Goal: Task Accomplishment & Management: Manage account settings

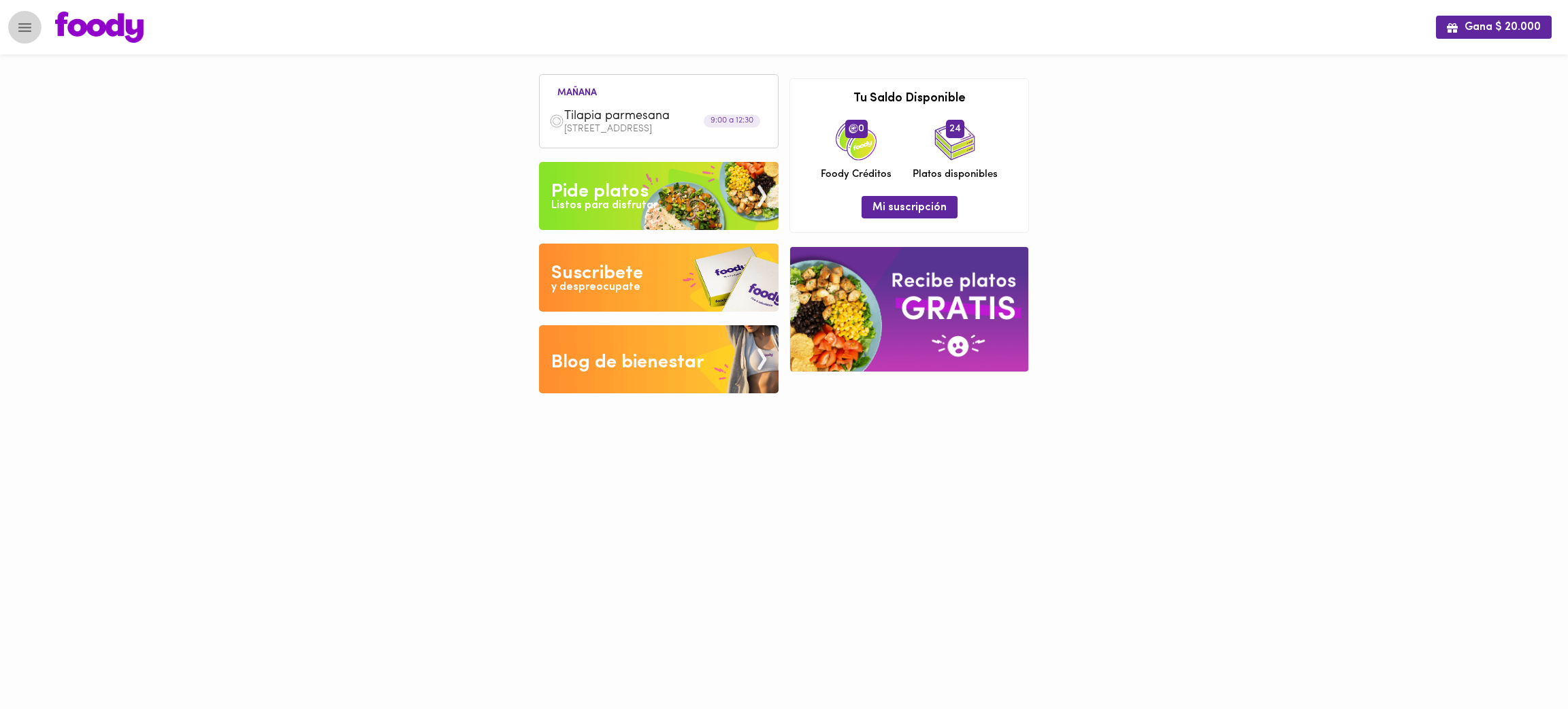
click at [21, 23] on icon "Menu" at bounding box center [25, 27] width 13 height 9
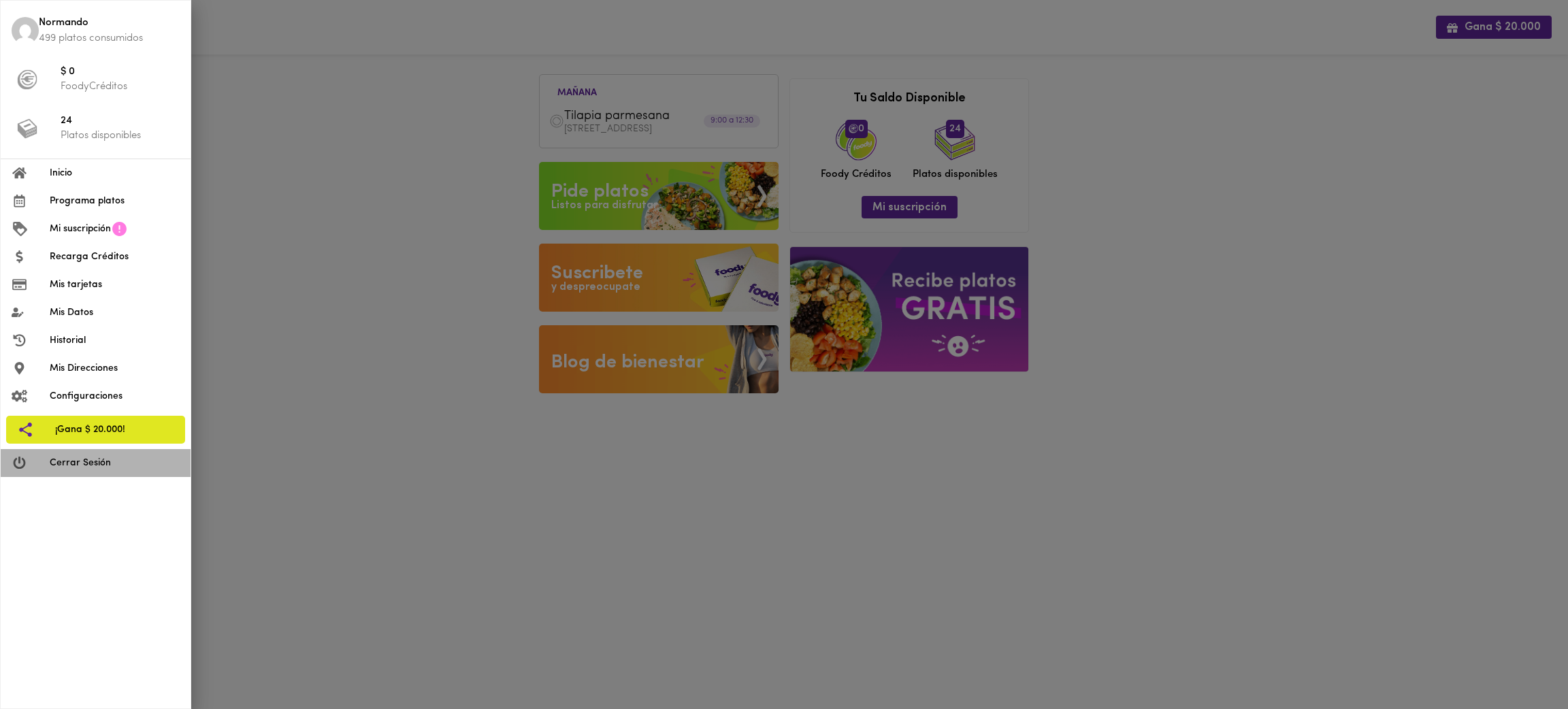
click at [120, 469] on span "Cerrar Sesión" at bounding box center [115, 463] width 130 height 15
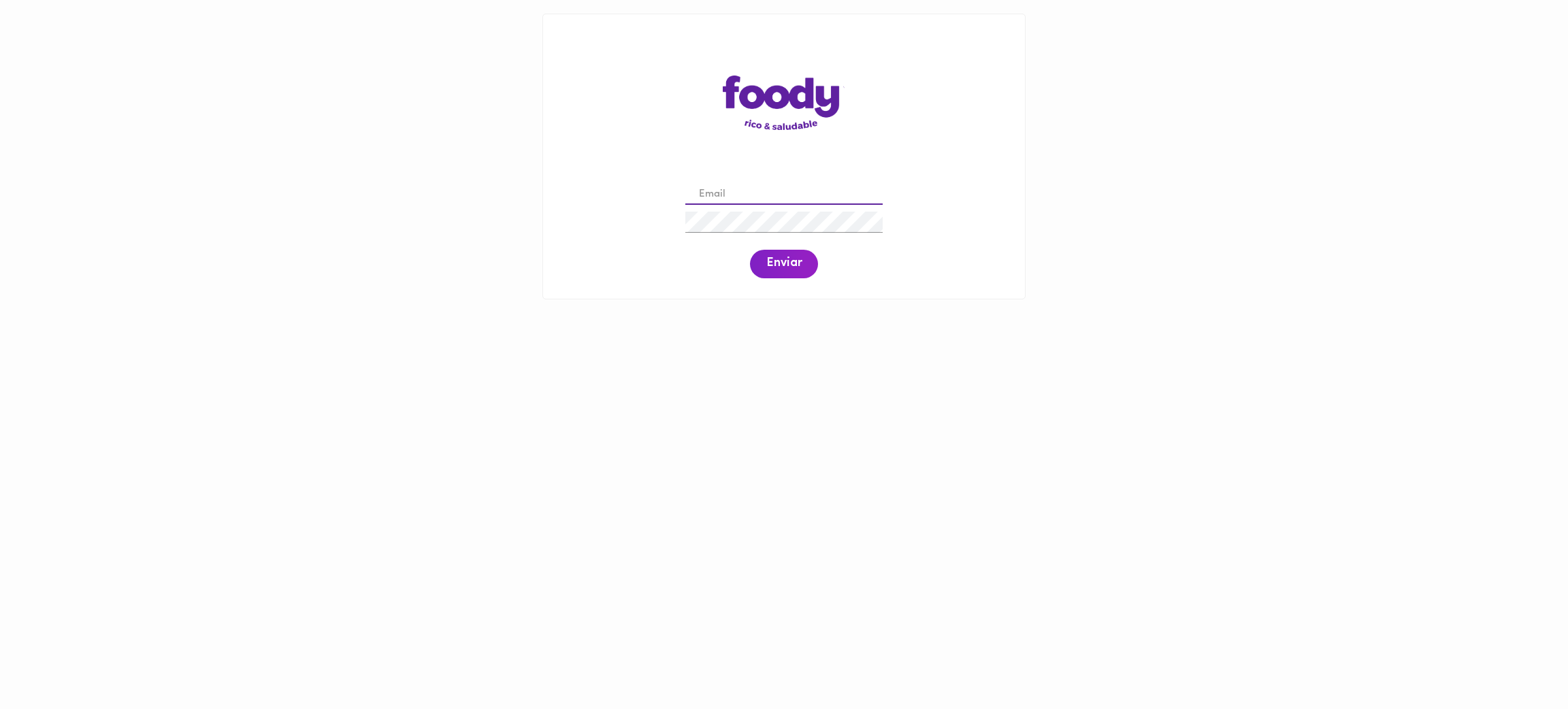
click at [716, 198] on input "email" at bounding box center [783, 195] width 197 height 21
paste input "[EMAIL_ADDRESS][PERSON_NAME]"
type input "[EMAIL_ADDRESS][PERSON_NAME]"
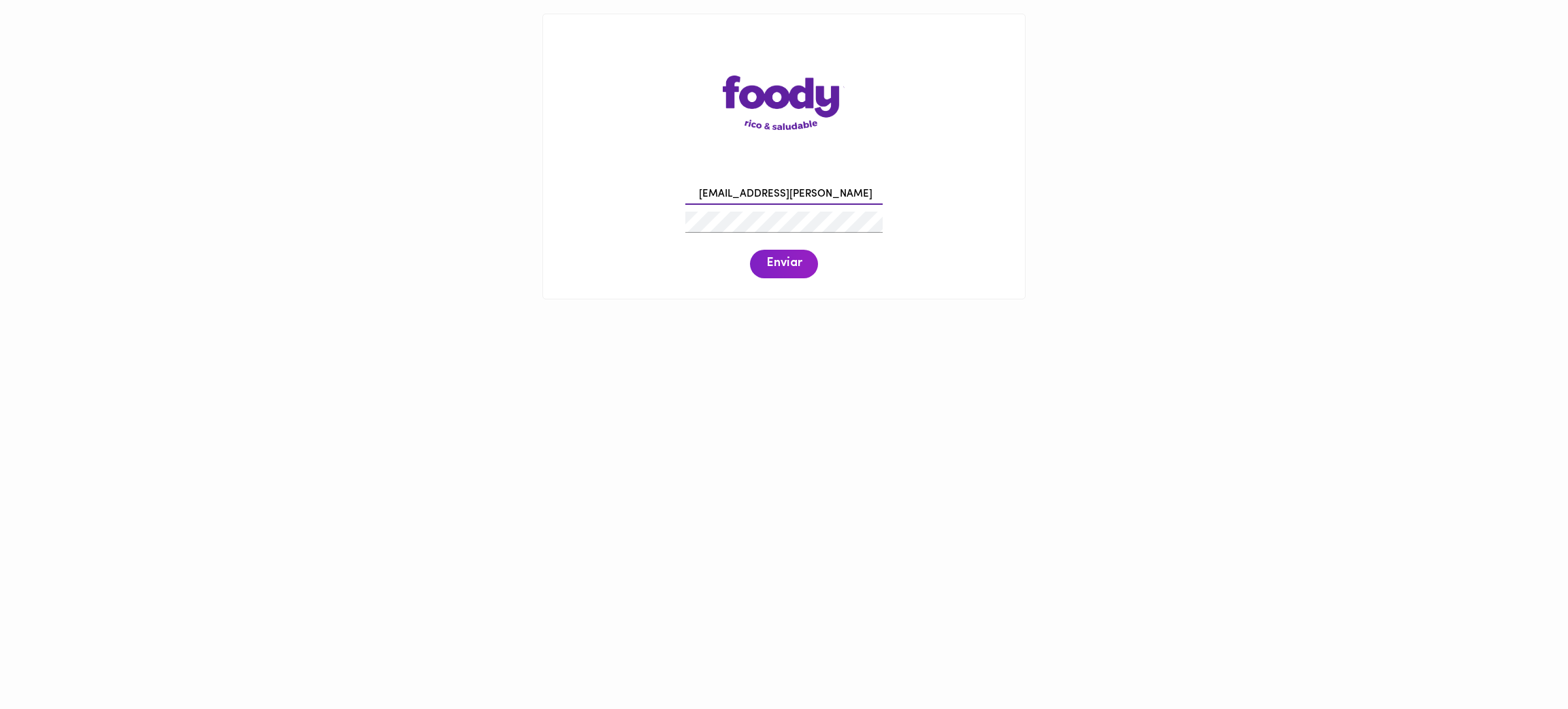
click at [720, 200] on input "[EMAIL_ADDRESS][PERSON_NAME]" at bounding box center [783, 195] width 197 height 21
click at [787, 263] on span "Enviar" at bounding box center [784, 264] width 35 height 15
